Goal: Transaction & Acquisition: Book appointment/travel/reservation

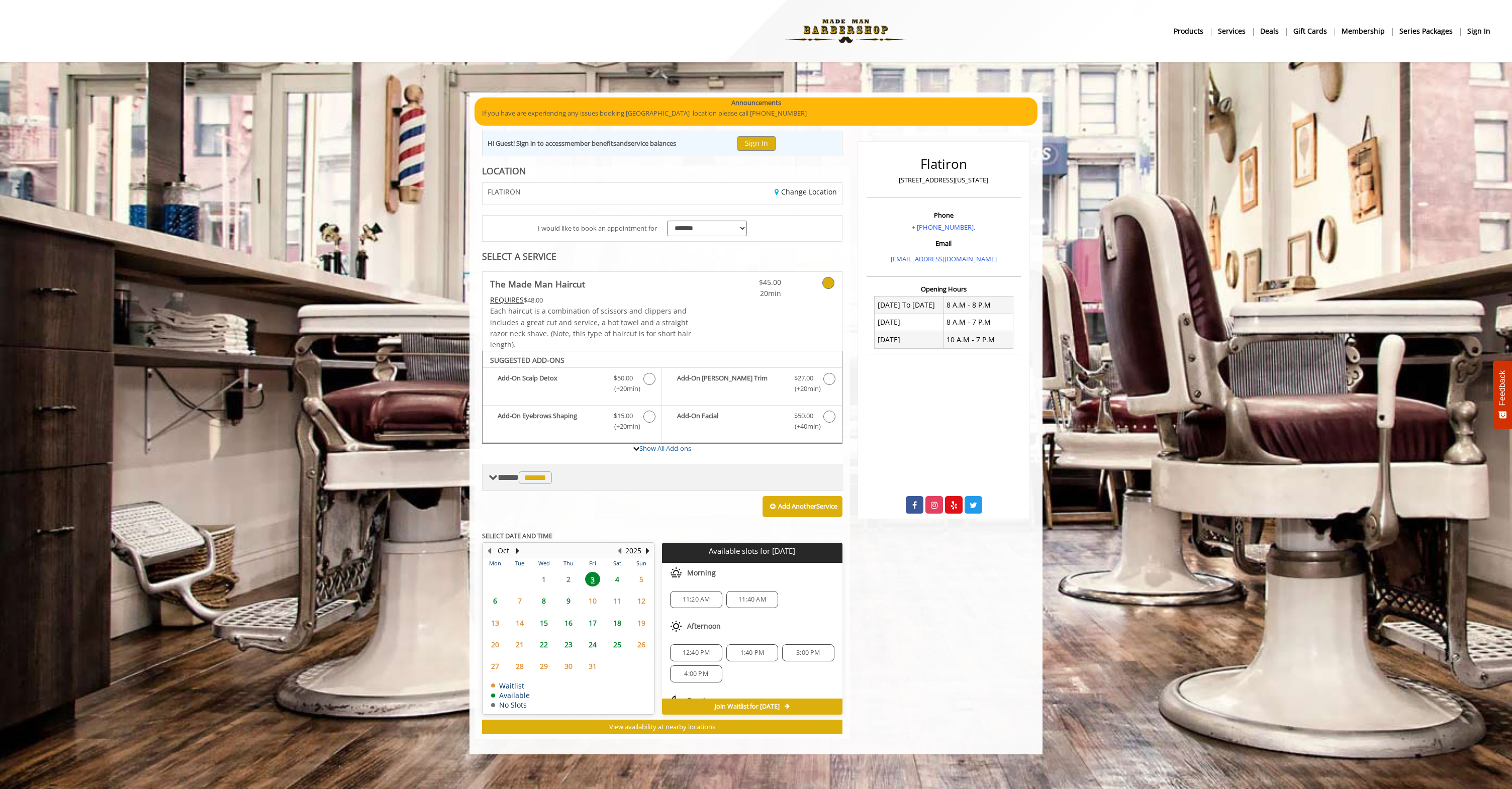
scroll to position [45, 0]
click at [787, 654] on div "Evening" at bounding box center [752, 655] width 180 height 20
click at [802, 606] on span "3:00 PM" at bounding box center [808, 608] width 23 height 8
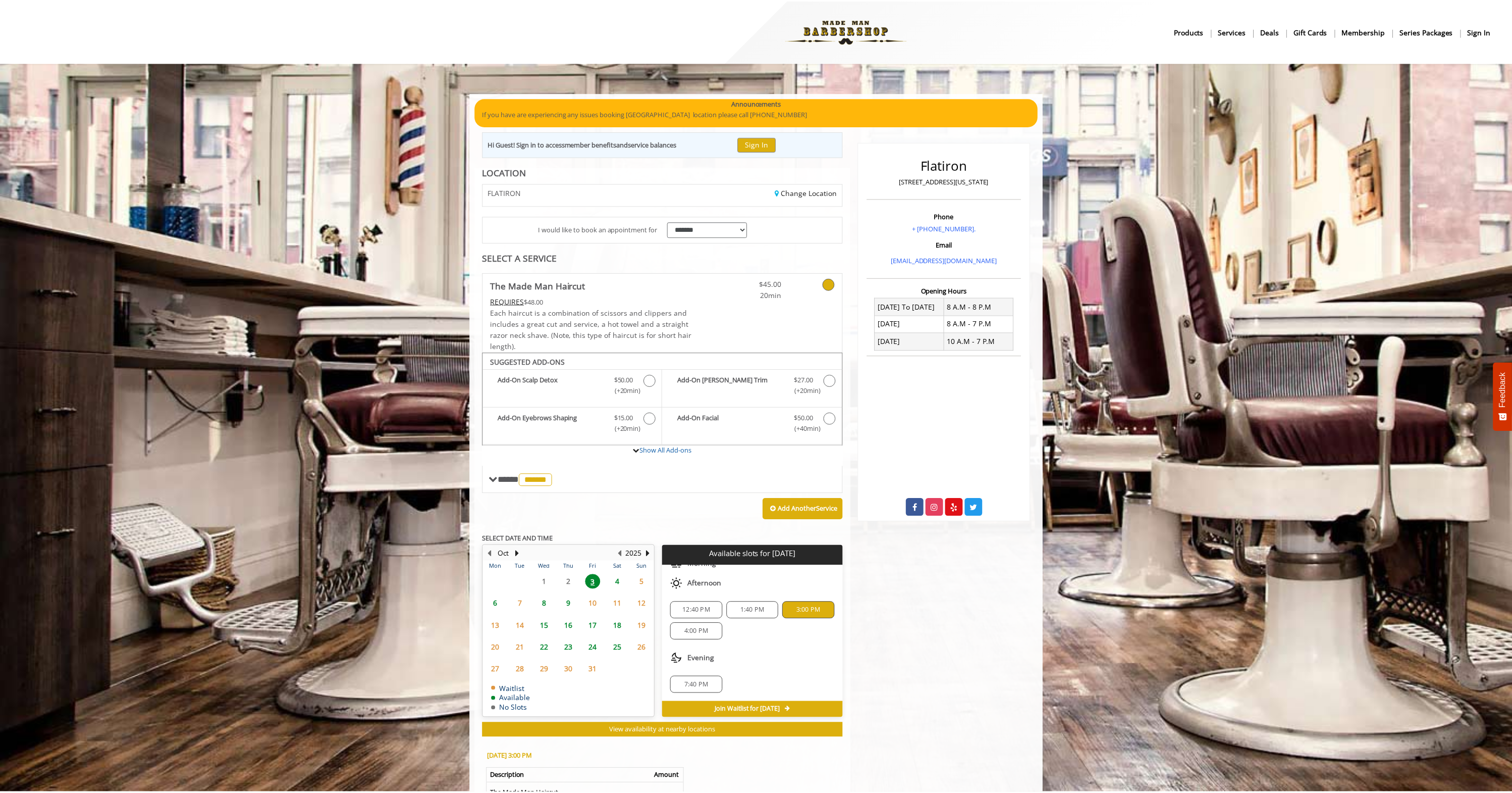
scroll to position [157, 0]
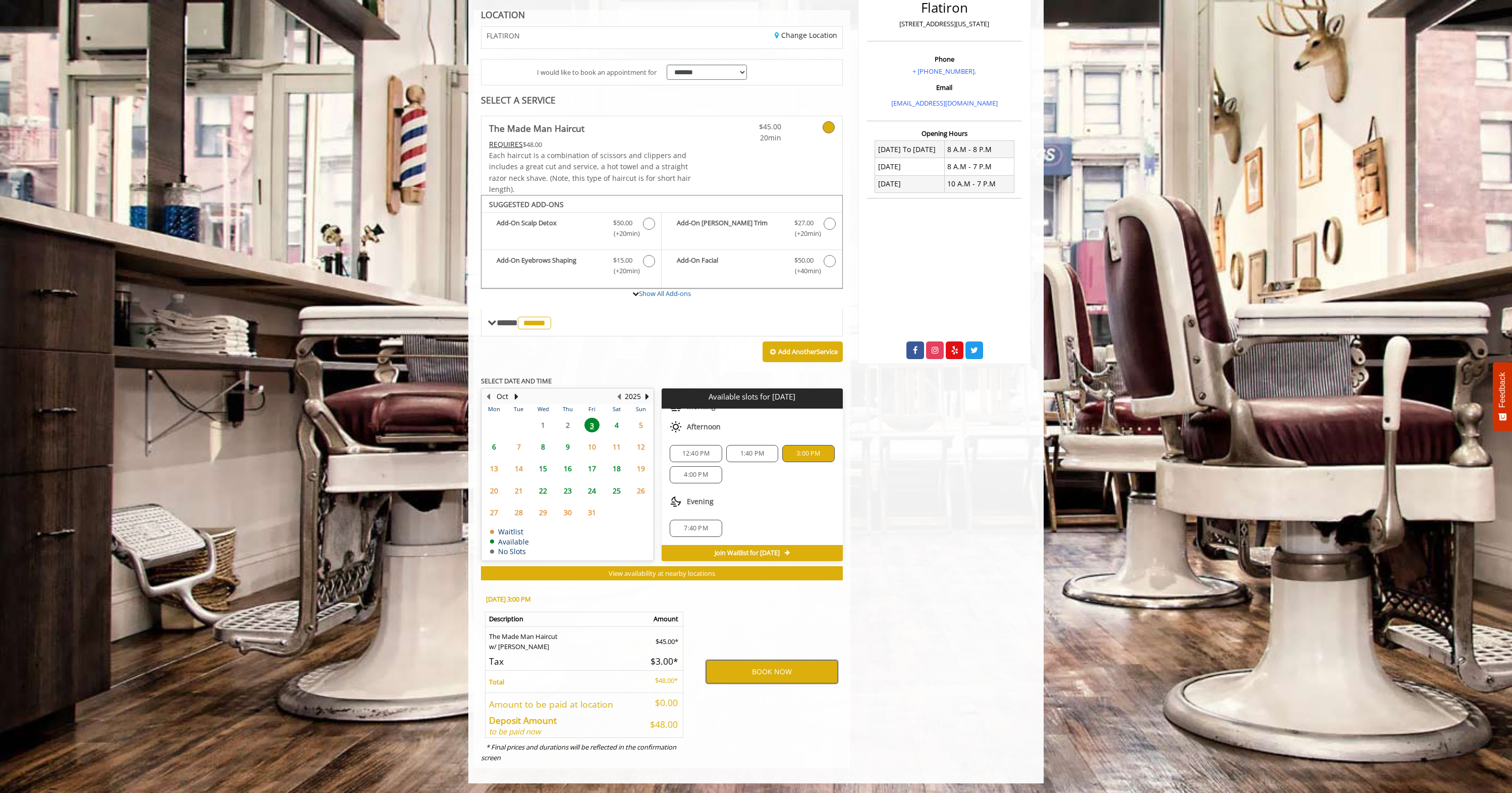
click at [781, 669] on button "BOOK NOW" at bounding box center [772, 671] width 132 height 23
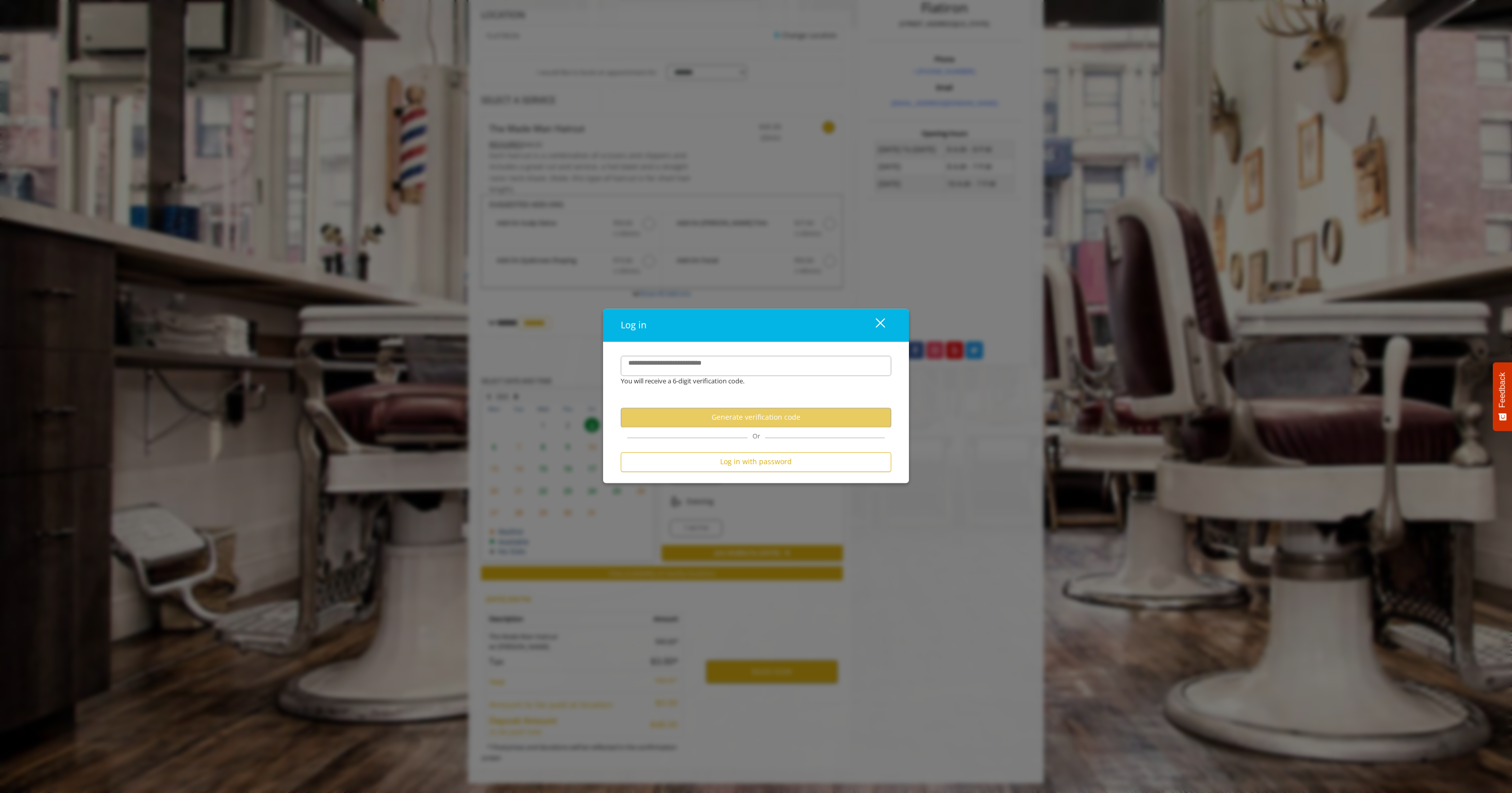
click at [718, 377] on div "You will receive a 6-digit verification code." at bounding box center [748, 381] width 270 height 11
click at [718, 371] on input "**********" at bounding box center [755, 366] width 270 height 20
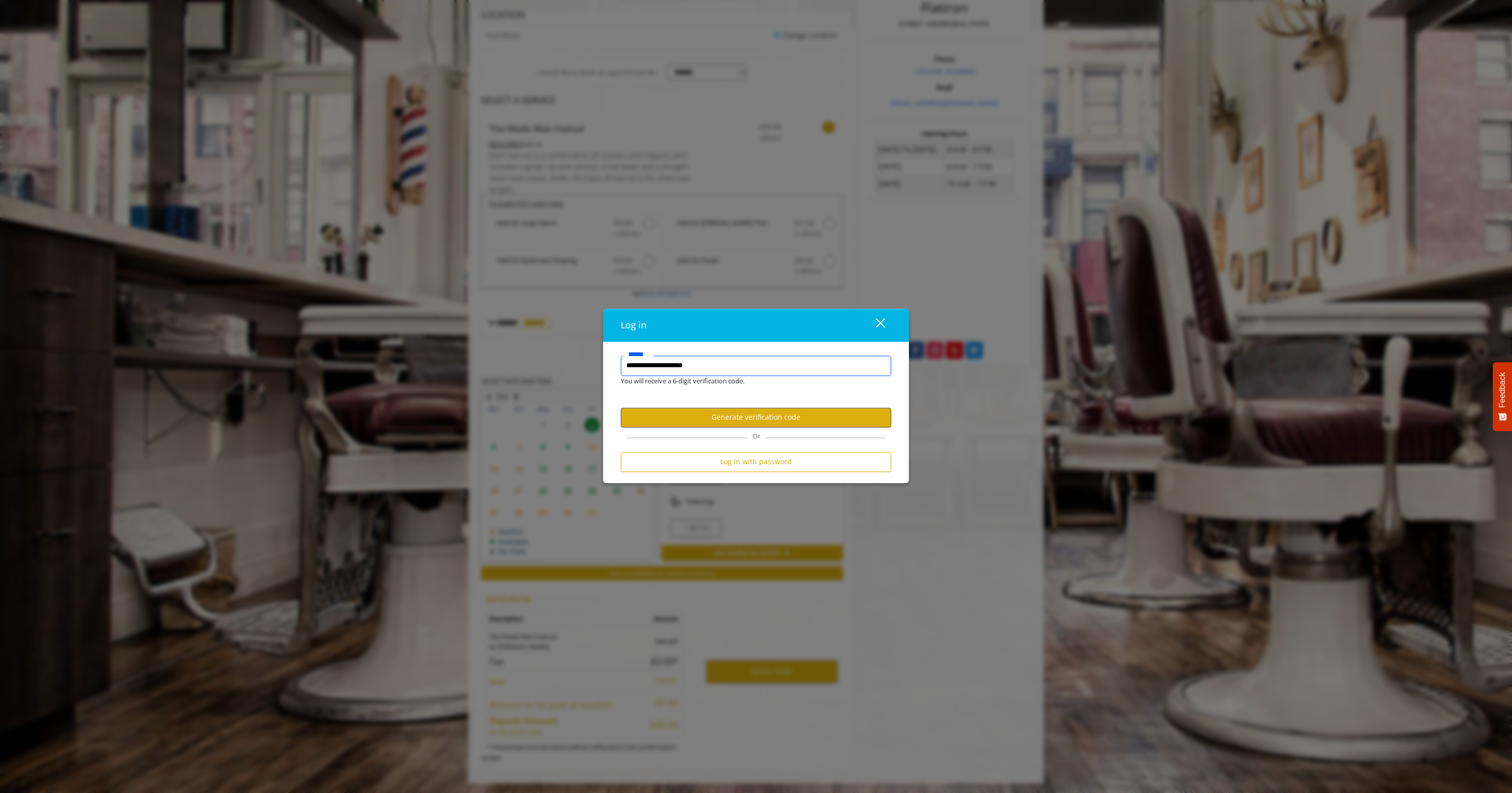
type input "**********"
click at [817, 416] on button "Generate verification code" at bounding box center [755, 417] width 270 height 19
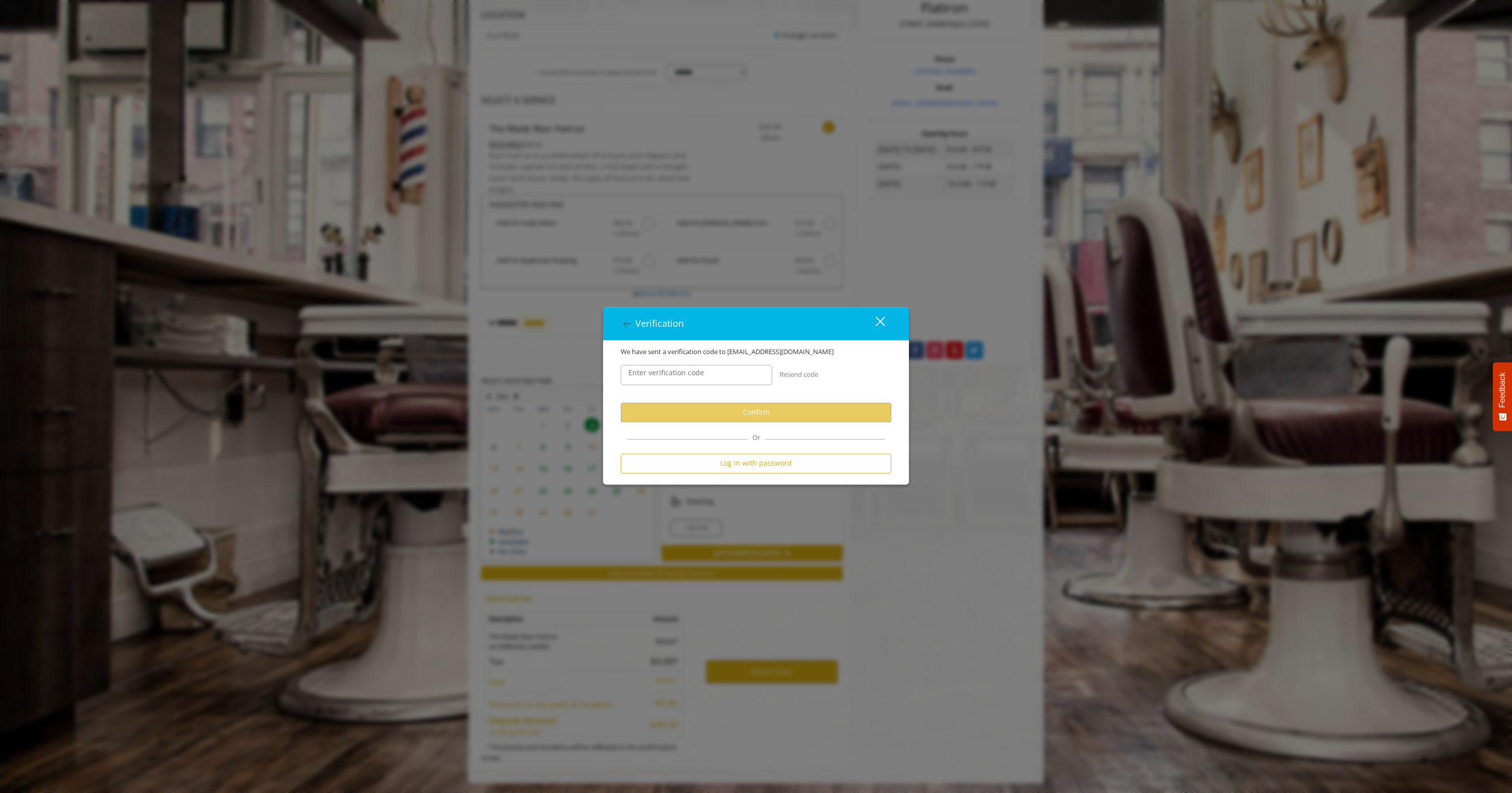
scroll to position [0, 0]
click at [797, 392] on div "Enter verification code Resend code 0:45" at bounding box center [756, 379] width 286 height 45
